Goal: Navigation & Orientation: Find specific page/section

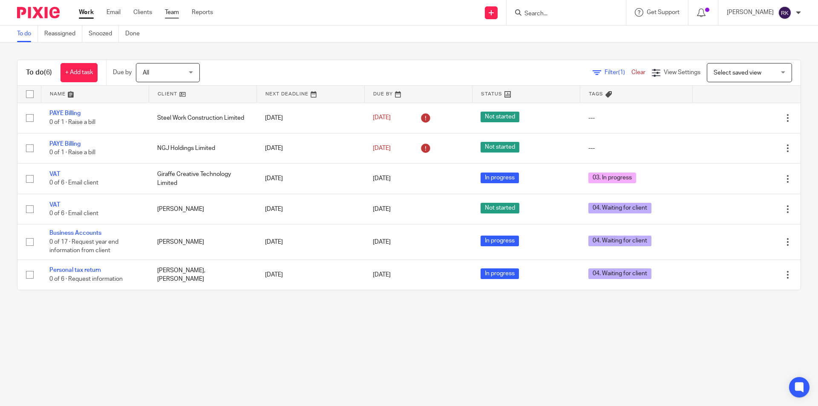
click at [171, 10] on link "Team" at bounding box center [172, 12] width 14 height 9
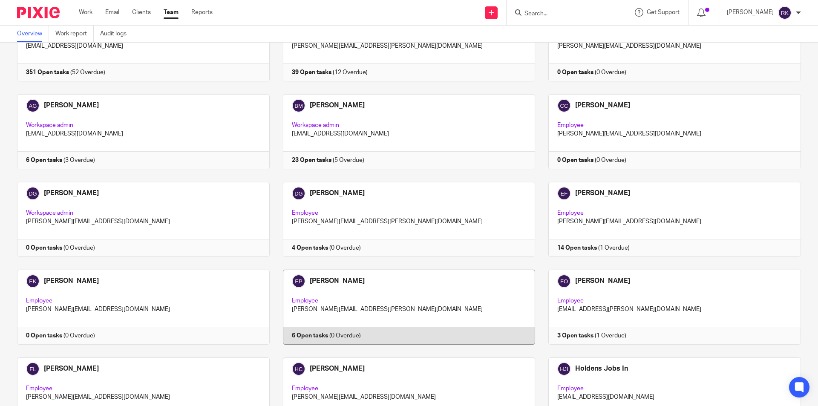
scroll to position [213, 0]
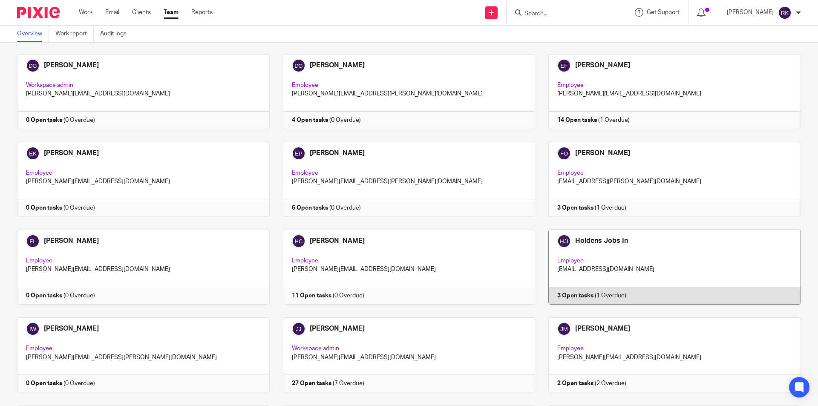
click at [583, 238] on link at bounding box center [668, 267] width 266 height 75
